Goal: Find specific page/section: Find specific page/section

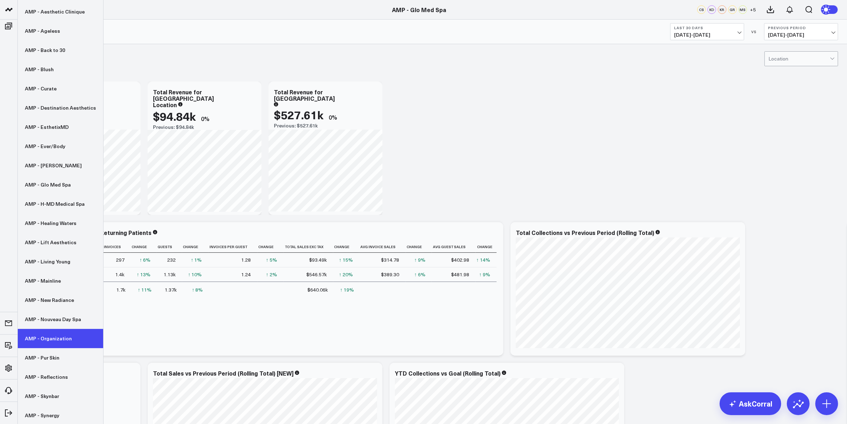
scroll to position [54, 0]
click at [52, 333] on link "AMP - Organization" at bounding box center [60, 337] width 85 height 19
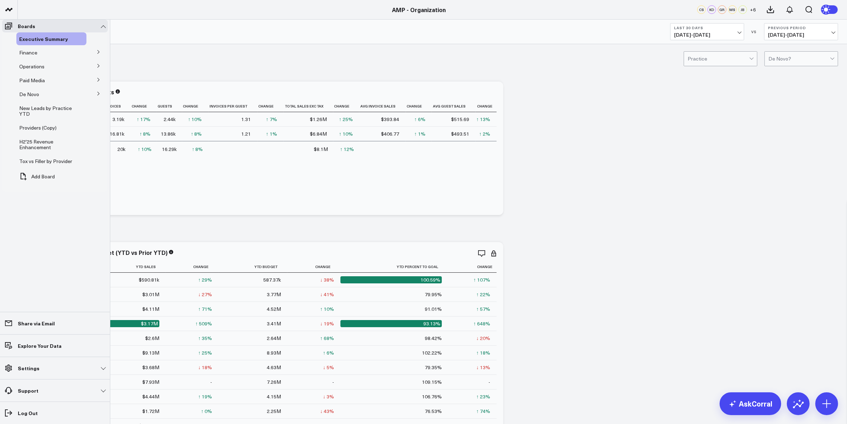
click at [77, 96] on div "De Novo" at bounding box center [51, 94] width 70 height 13
click at [97, 96] on icon at bounding box center [98, 93] width 4 height 4
click at [45, 129] on span "De Novo Charts" at bounding box center [41, 125] width 36 height 7
